Goal: Check status

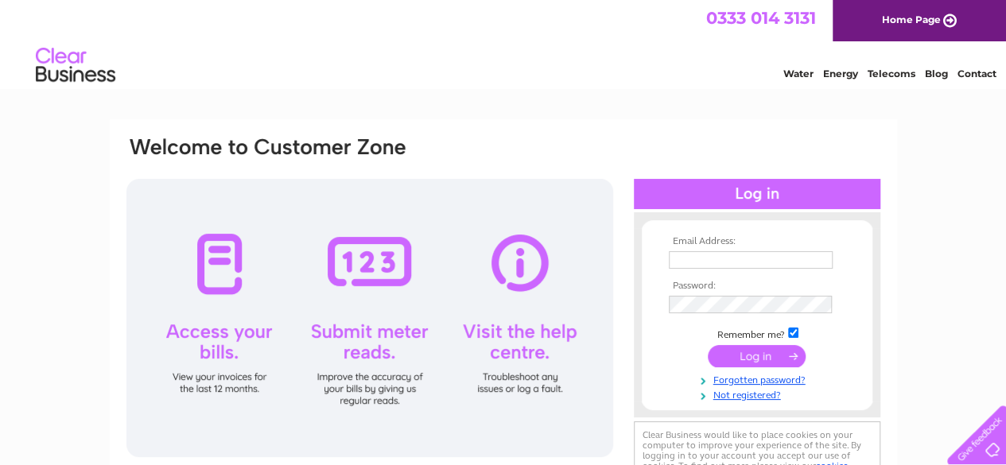
click at [731, 257] on input "text" at bounding box center [751, 259] width 164 height 17
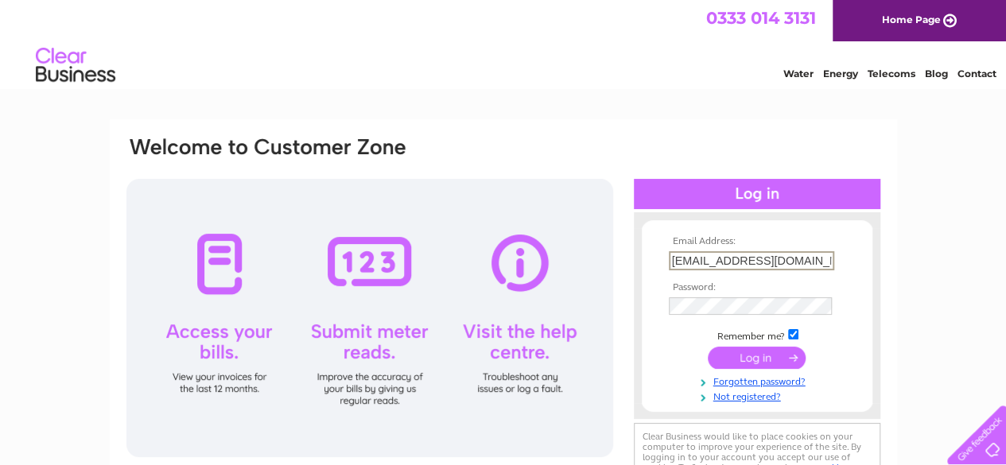
type input "robertsshoes@hotmail.com"
click at [708, 347] on input "submit" at bounding box center [757, 358] width 98 height 22
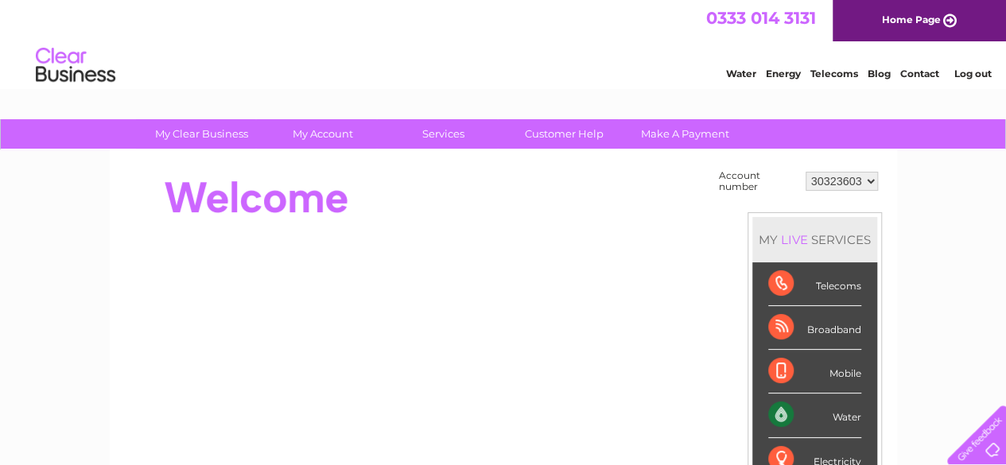
click at [778, 413] on div "Water" at bounding box center [814, 416] width 93 height 44
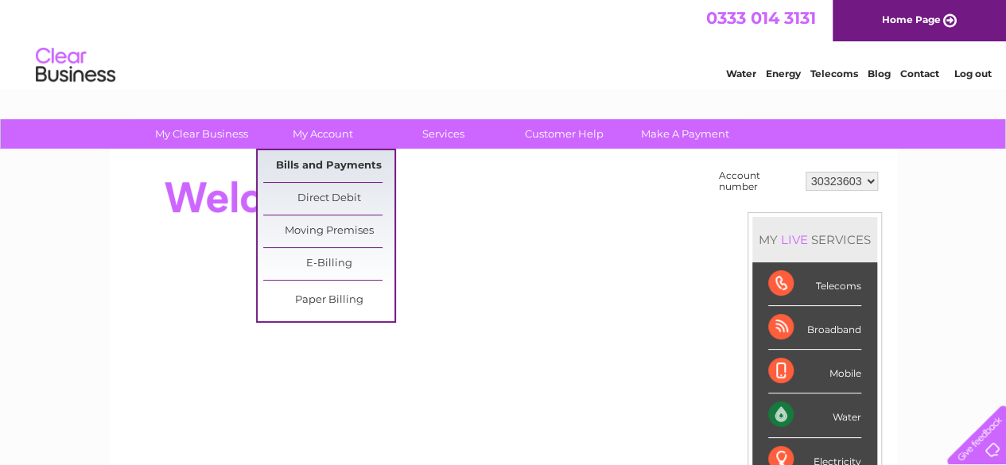
click at [347, 165] on link "Bills and Payments" at bounding box center [328, 166] width 131 height 32
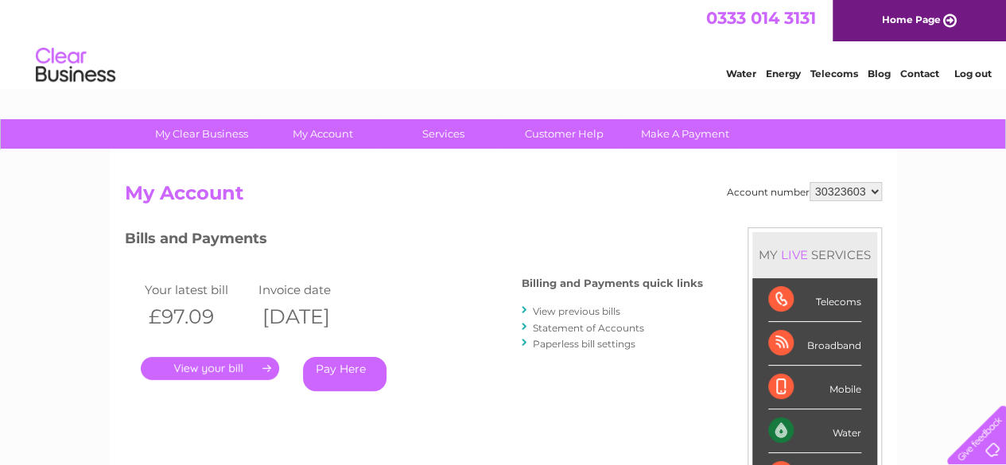
click at [240, 371] on link "." at bounding box center [210, 368] width 138 height 23
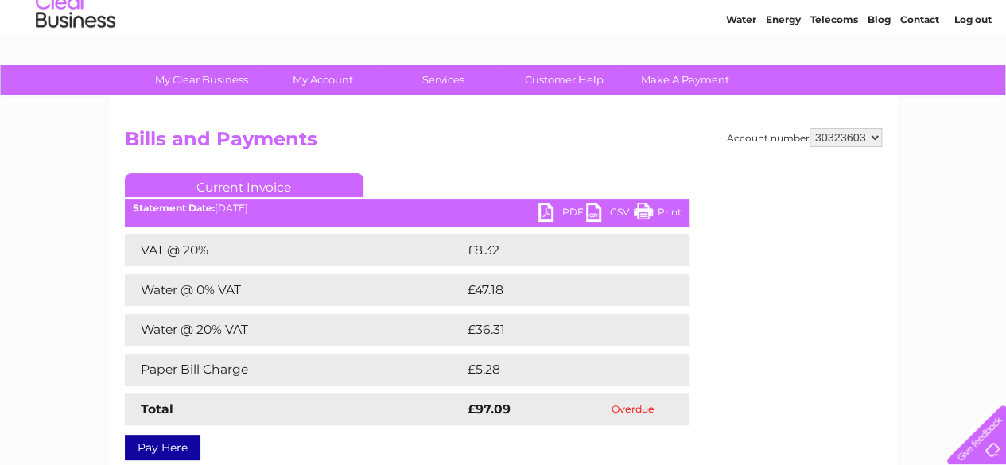
scroll to position [80, 0]
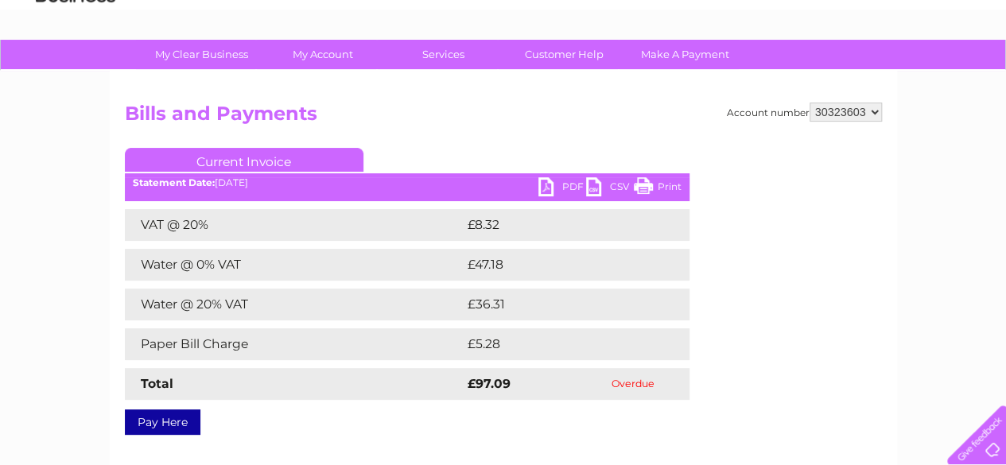
click at [562, 184] on link "PDF" at bounding box center [562, 188] width 48 height 23
